Goal: Task Accomplishment & Management: Manage account settings

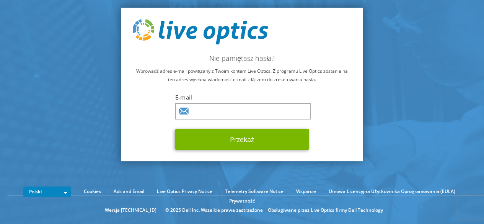
type input "[PERSON_NAME][EMAIL_ADDRESS][PERSON_NAME][DOMAIN_NAME]"
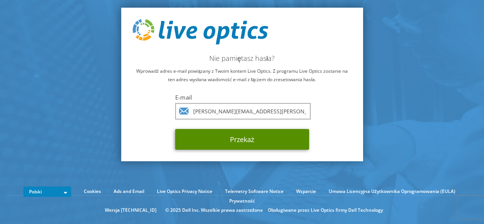
click at [281, 138] on button "Przekaż" at bounding box center [242, 139] width 134 height 21
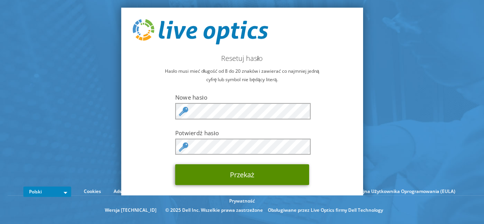
click at [273, 173] on button "Przekaż" at bounding box center [242, 174] width 134 height 21
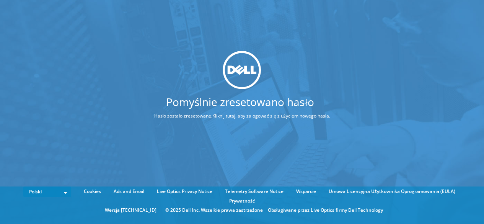
click at [224, 116] on link "Kliknij tutaj" at bounding box center [223, 115] width 23 height 6
